Goal: Information Seeking & Learning: Learn about a topic

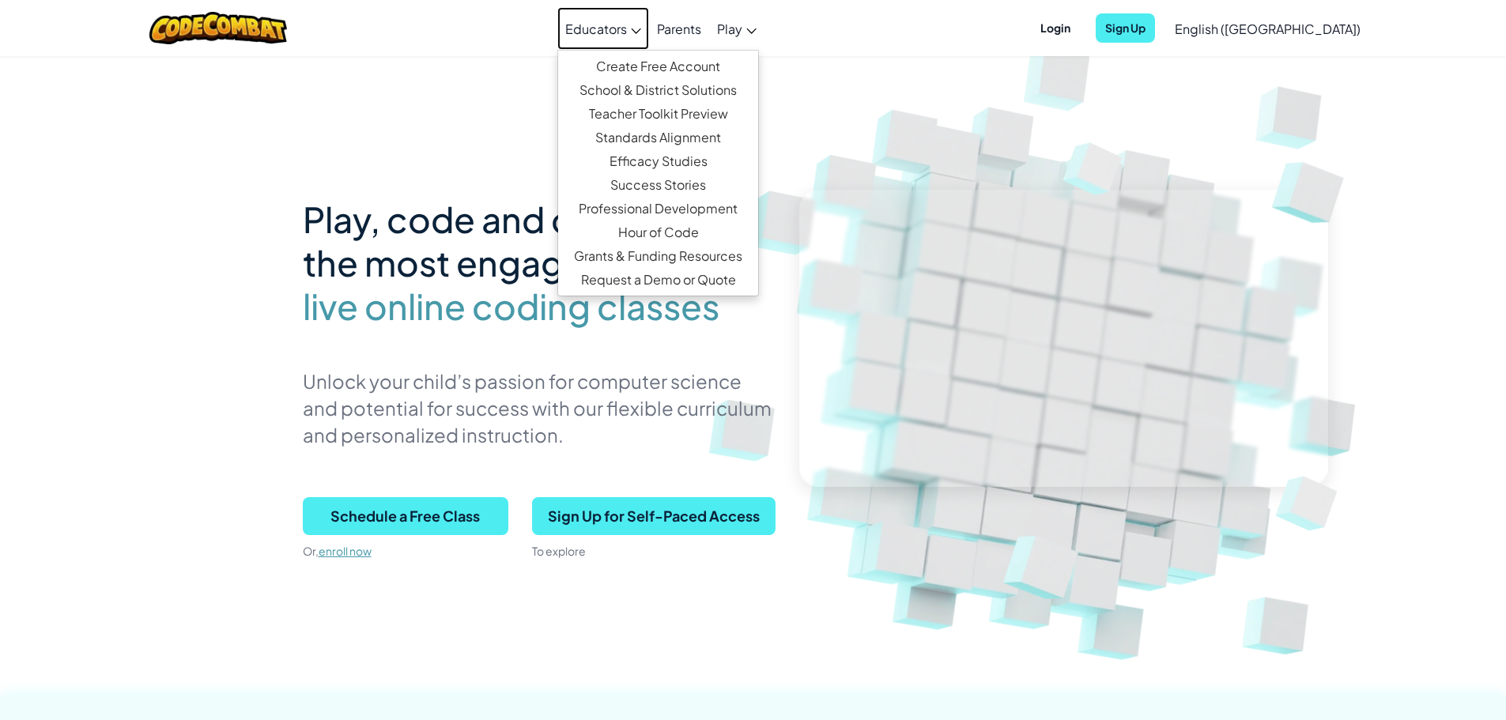
click at [627, 29] on span "Educators" at bounding box center [596, 29] width 62 height 17
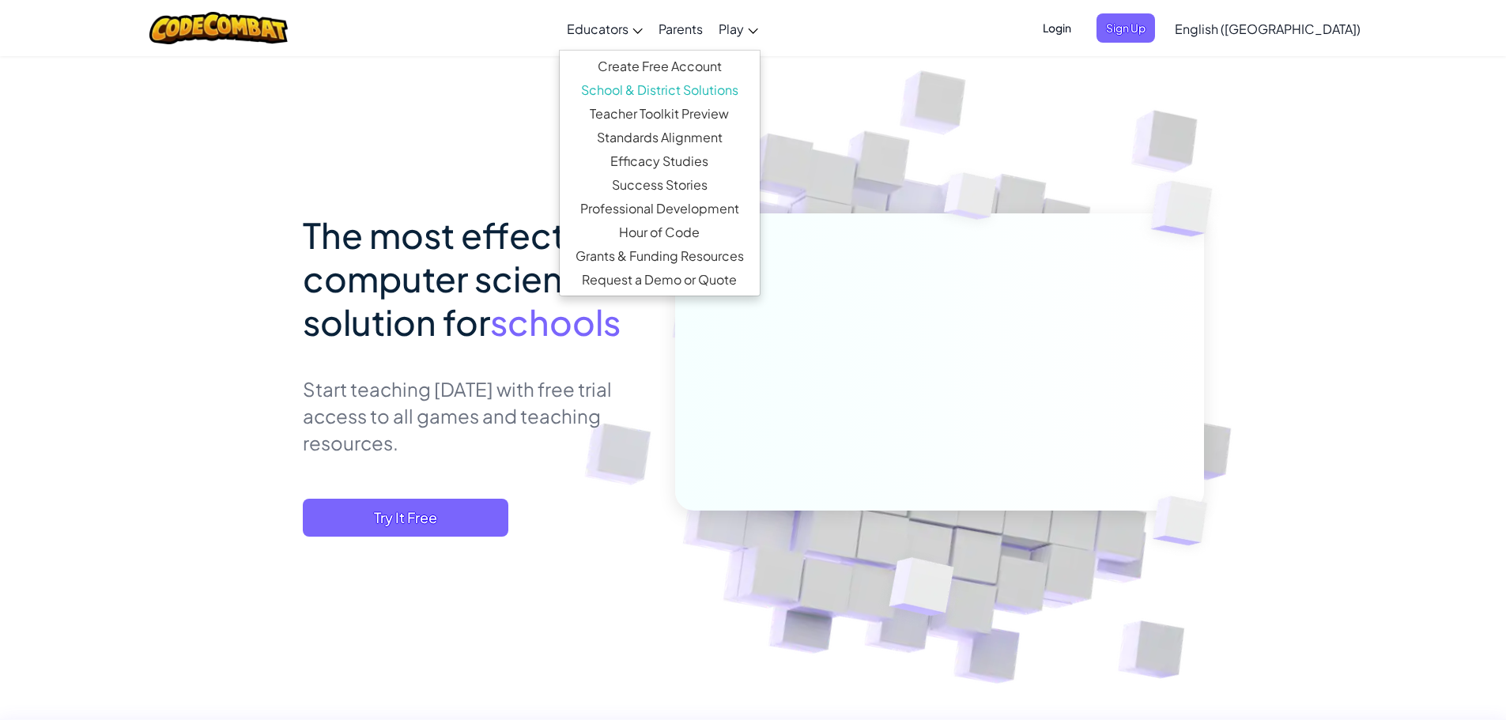
drag, startPoint x: 205, startPoint y: 331, endPoint x: 195, endPoint y: 325, distance: 11.0
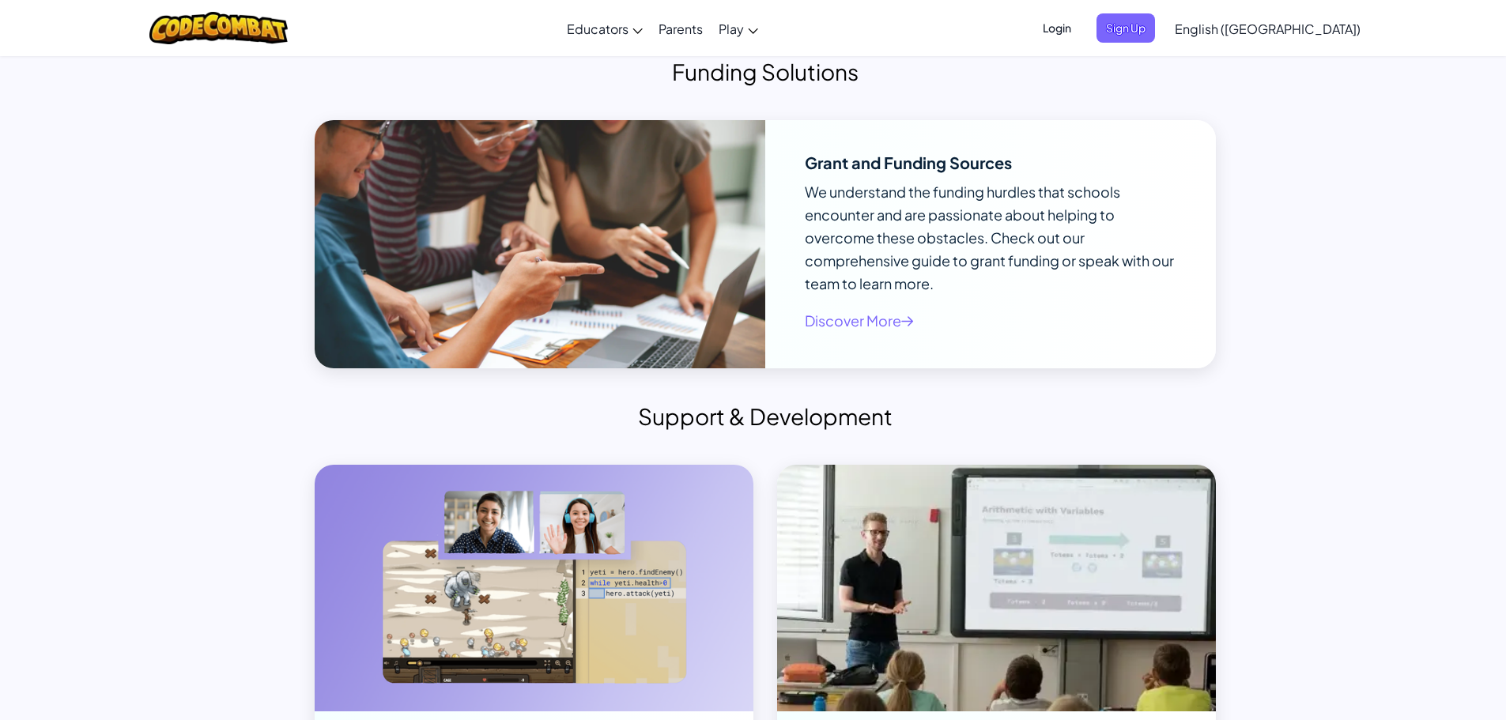
scroll to position [7038, 0]
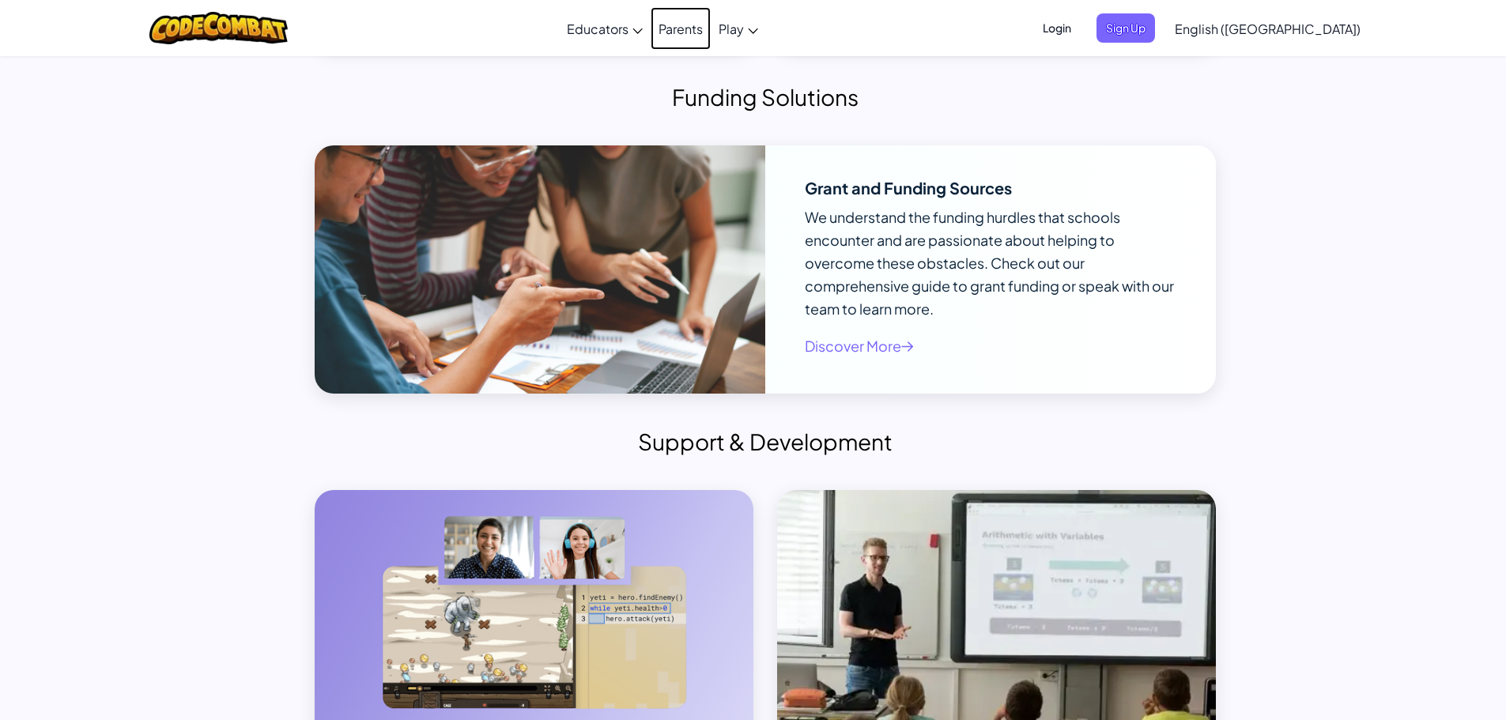
click at [711, 28] on link "Parents" at bounding box center [681, 28] width 60 height 43
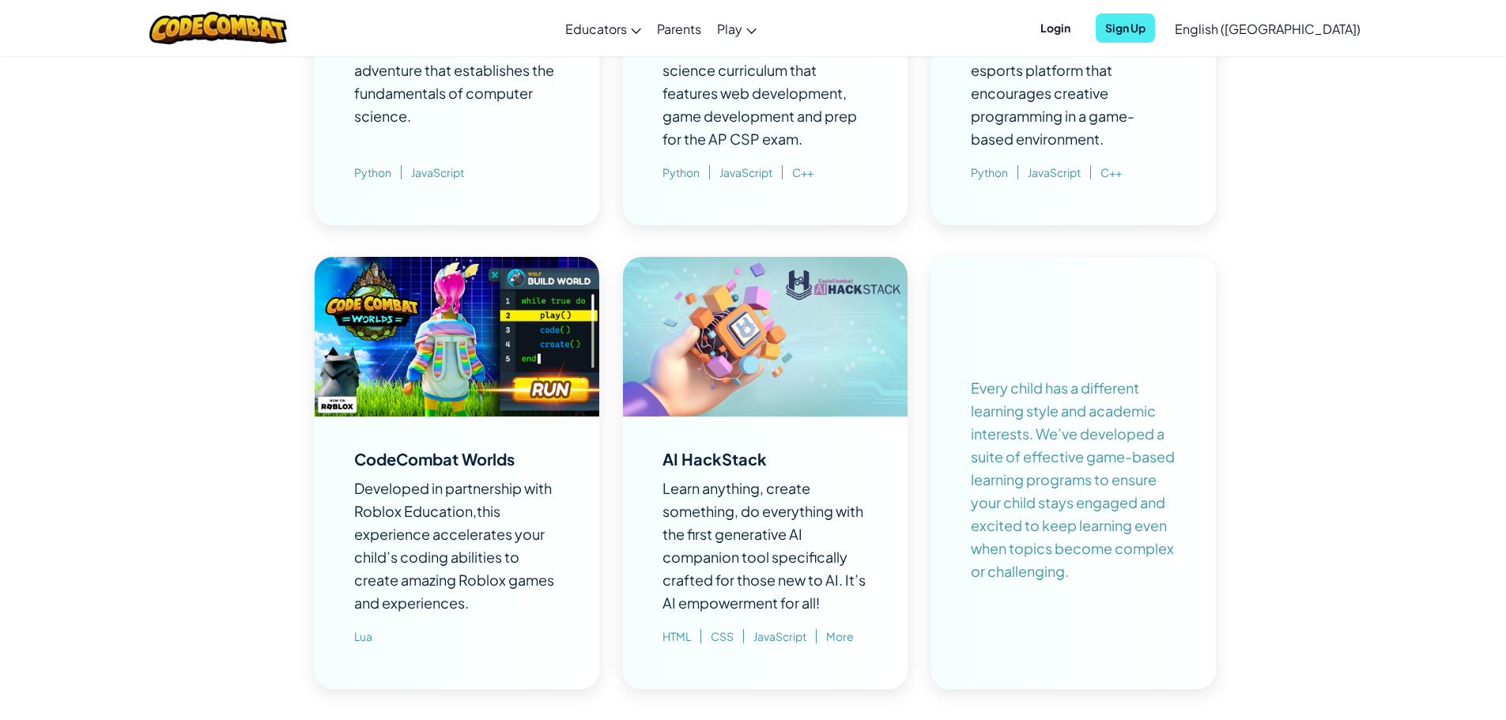
scroll to position [1028, 0]
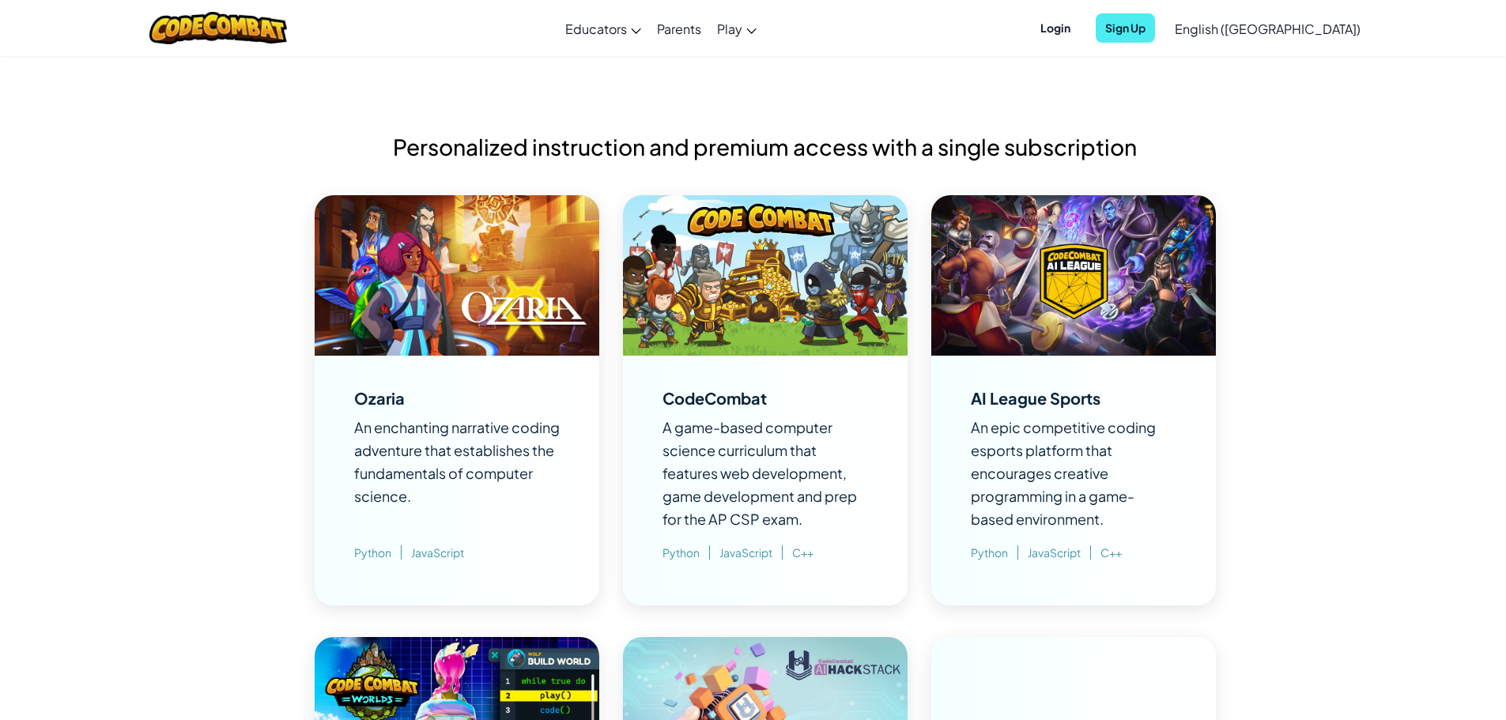
drag, startPoint x: 1160, startPoint y: 130, endPoint x: 1154, endPoint y: 140, distance: 12.1
click at [1160, 130] on div "Personalized instruction and premium access with a single subscription Ozaria A…" at bounding box center [765, 584] width 925 height 971
click at [750, 99] on div "Personalized instruction and premium access with a single subscription Ozaria A…" at bounding box center [765, 584] width 925 height 971
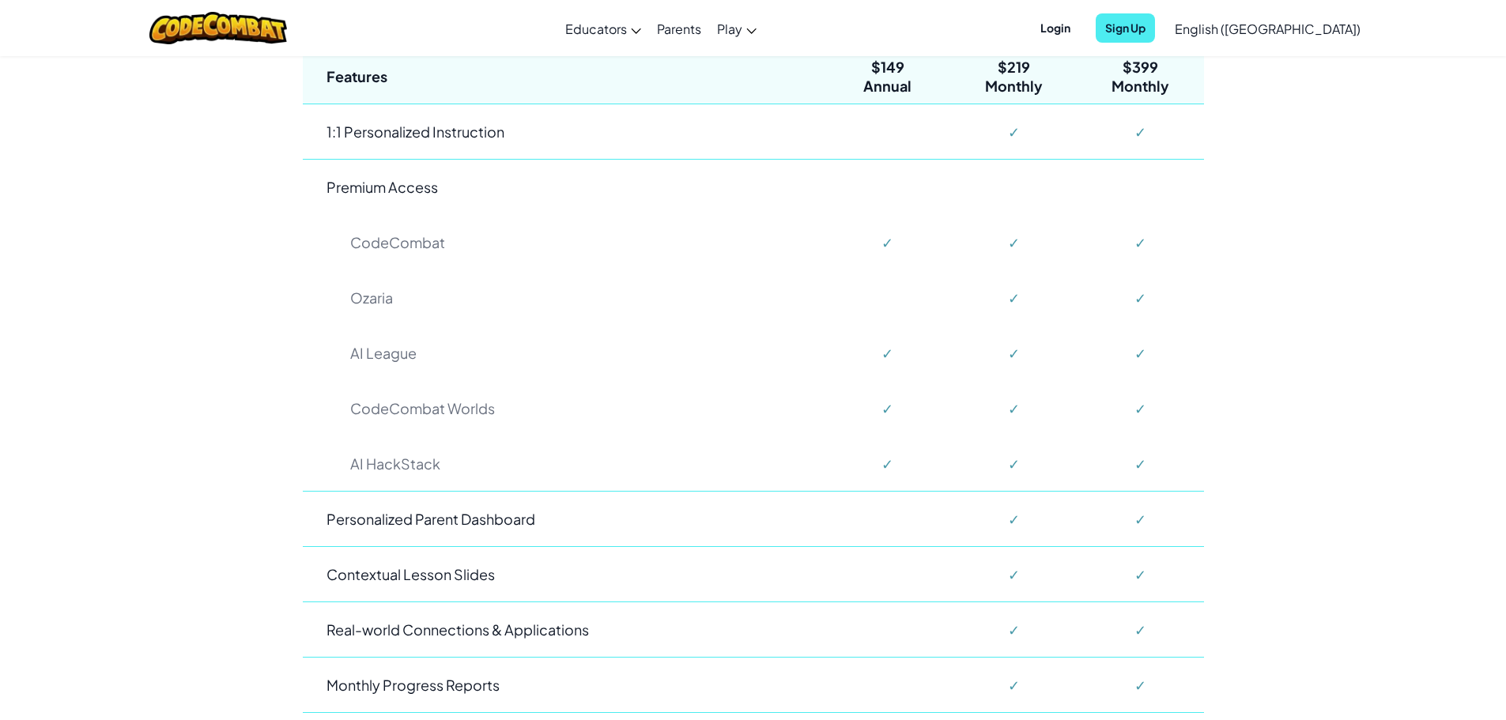
scroll to position [3954, 0]
